Goal: Task Accomplishment & Management: Manage account settings

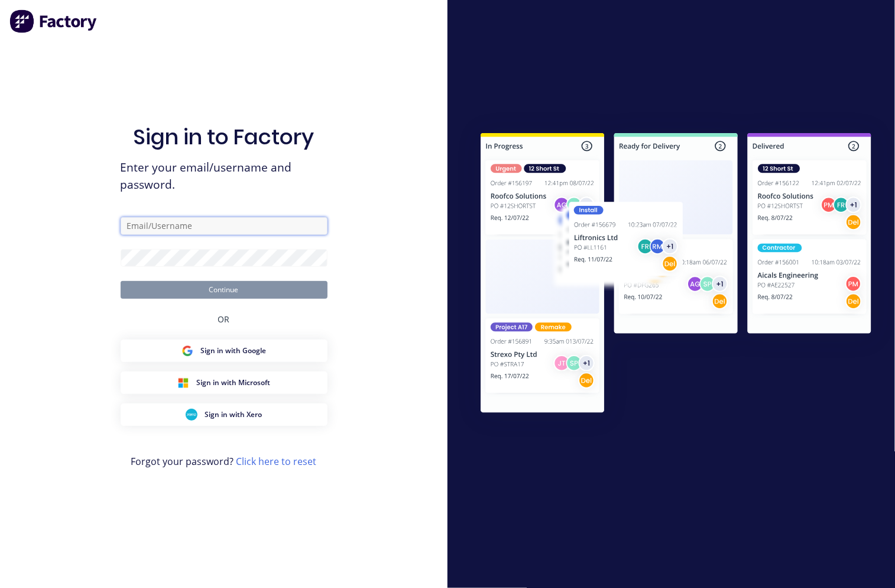
click at [125, 224] on input "text" at bounding box center [224, 226] width 207 height 18
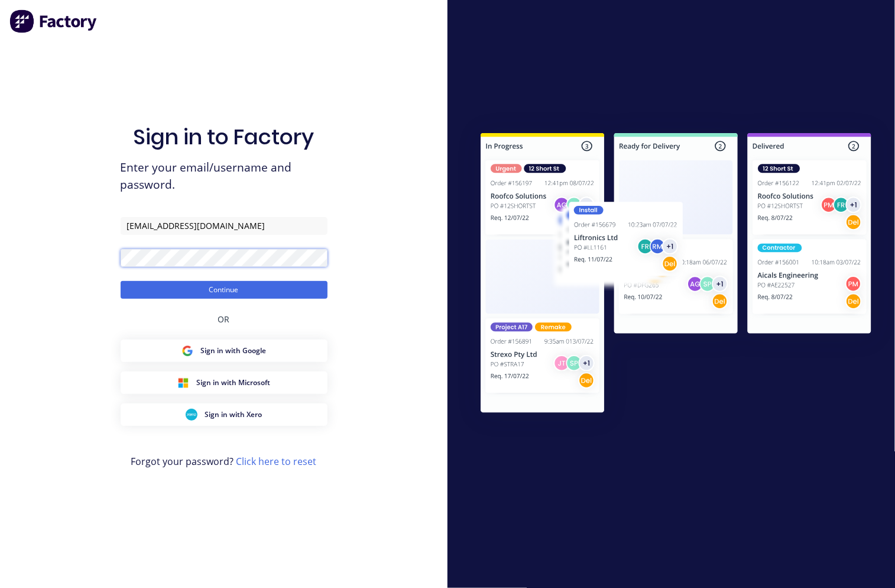
click at [121, 281] on button "Continue" at bounding box center [224, 290] width 207 height 18
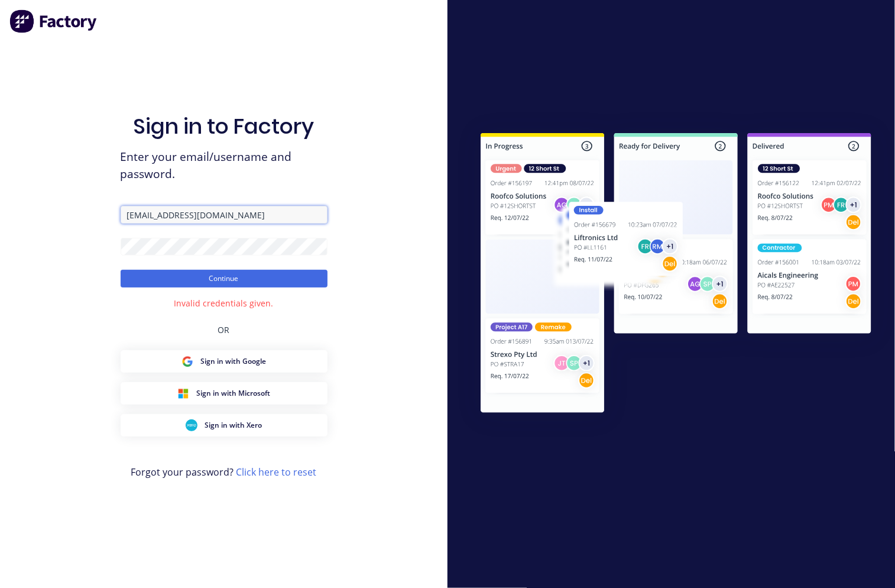
drag, startPoint x: 251, startPoint y: 211, endPoint x: 196, endPoint y: 214, distance: 55.1
click at [199, 213] on input "accounts@aztechstone.com.au" at bounding box center [224, 215] width 207 height 18
click at [194, 215] on input "accounts@aztechstone.com.au" at bounding box center [224, 215] width 207 height 18
click at [297, 216] on input "accounts@aztechcuttingsolutions.com.au" at bounding box center [224, 215] width 207 height 18
type input "accounts@aztechcuttingsolutions.com.au"
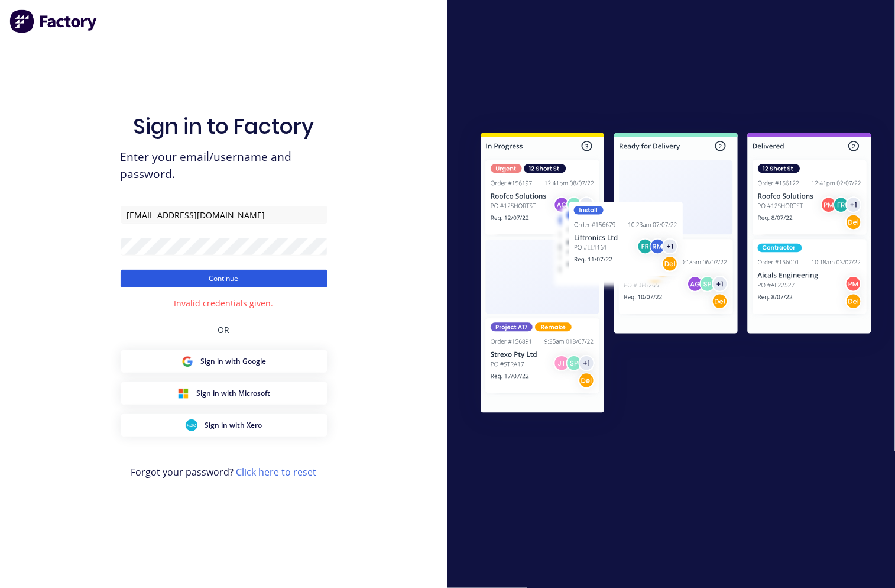
click at [222, 278] on button "Continue" at bounding box center [224, 279] width 207 height 18
click at [116, 251] on div "Sign in to Factory Enter your email/username and password. accounts@aztechcutti…" at bounding box center [223, 294] width 447 height 588
click at [291, 213] on input "accounts@aztechcuttingsolutions.com.au" at bounding box center [224, 215] width 207 height 18
click at [107, 251] on div "Sign in to Factory Enter your email/username and password. accounts@aztechcutti…" at bounding box center [223, 294] width 447 height 588
click at [121, 270] on button "Continue" at bounding box center [224, 279] width 207 height 18
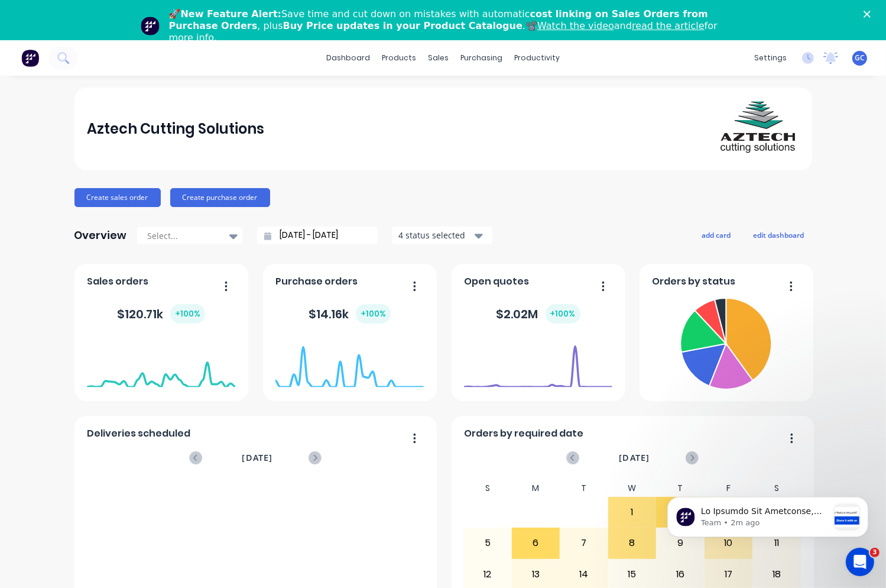
click at [855, 60] on span "GC" at bounding box center [860, 58] width 10 height 11
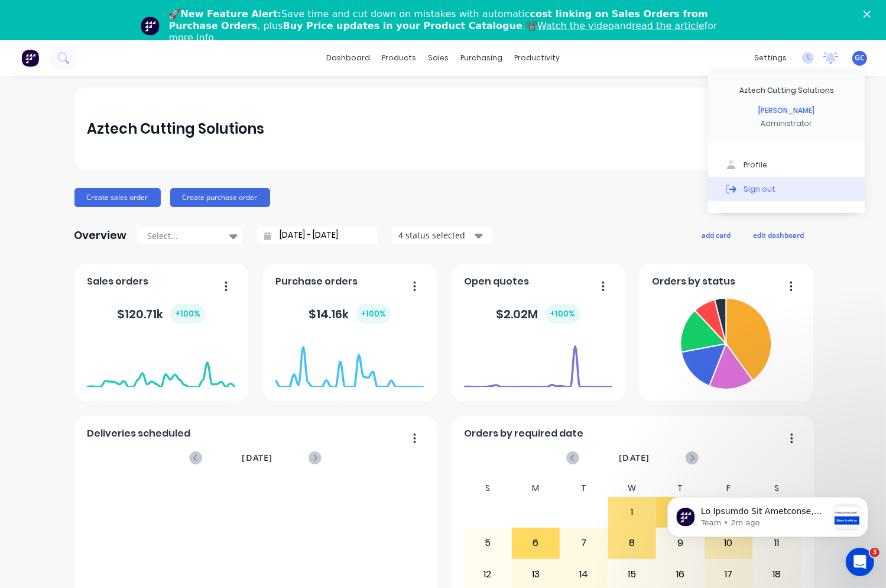
click at [744, 187] on div "Sign out" at bounding box center [760, 188] width 32 height 11
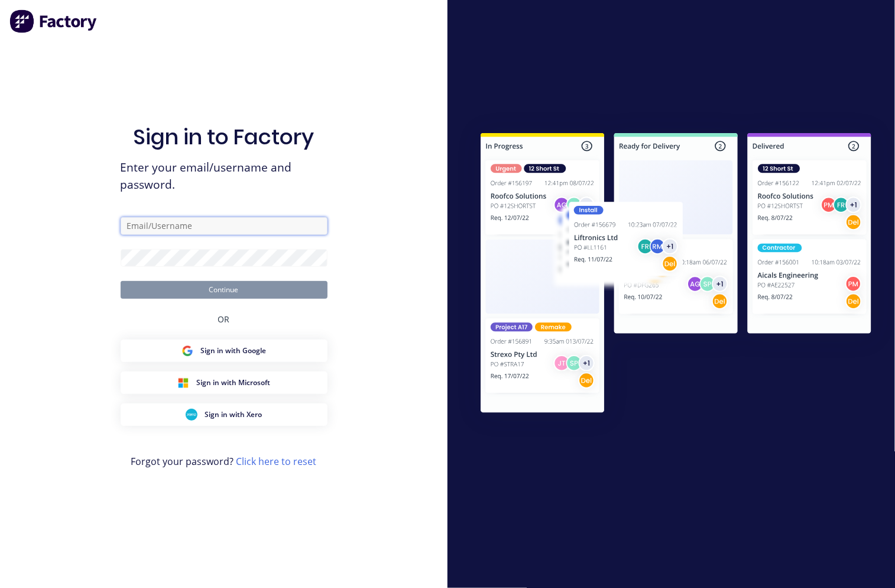
click at [127, 224] on input "text" at bounding box center [224, 226] width 207 height 18
